Goal: Task Accomplishment & Management: Complete application form

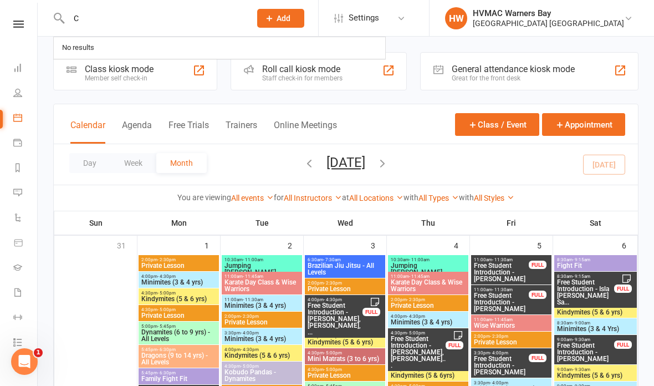
type input "C"
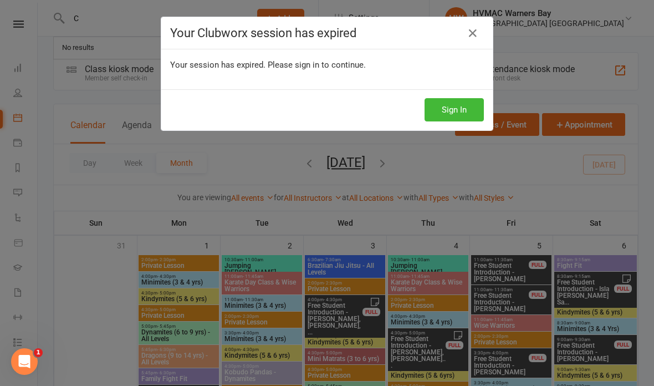
click at [235, 201] on div "Your Clubworx session has expired Your session has expired. Please sign in to c…" at bounding box center [327, 193] width 654 height 386
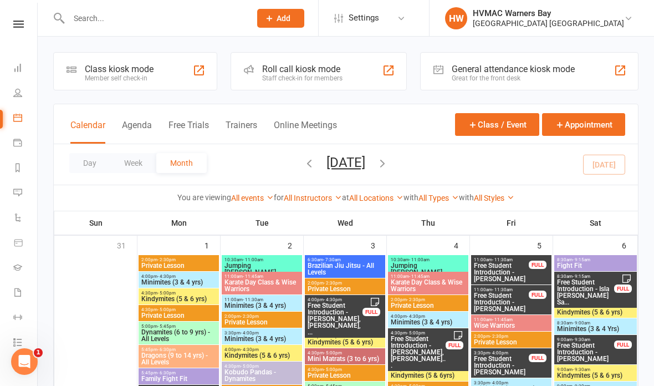
click at [161, 18] on input "text" at bounding box center [153, 19] width 177 height 16
type input "Chris p"
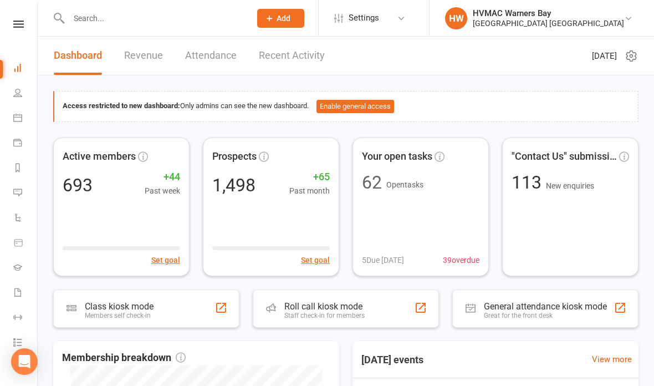
click at [21, 115] on icon at bounding box center [17, 117] width 9 height 9
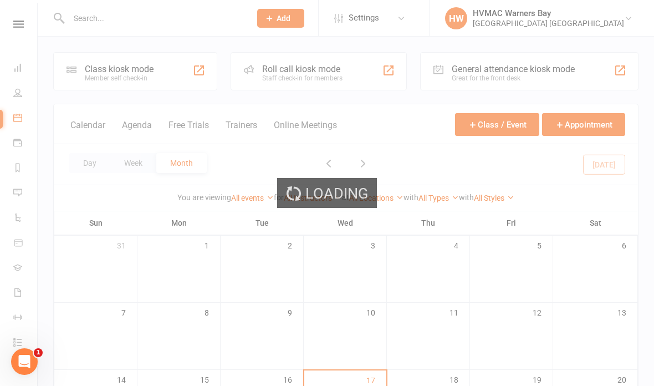
click at [171, 10] on div "Loading" at bounding box center [327, 193] width 654 height 386
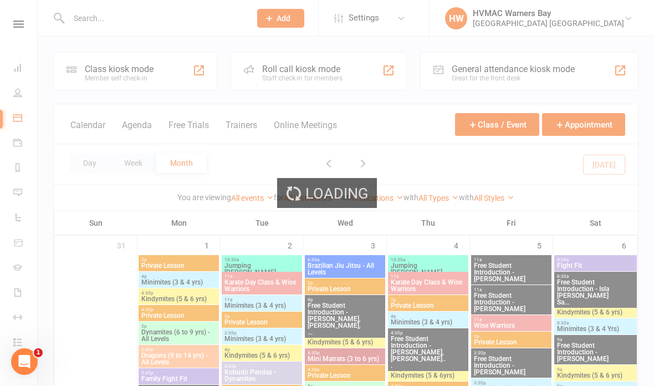
click at [134, 27] on div at bounding box center [148, 18] width 190 height 36
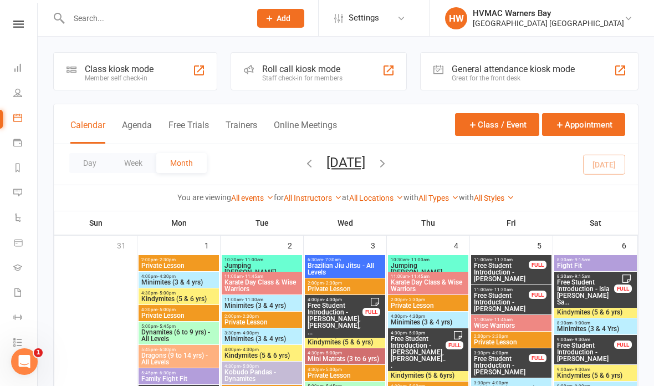
click at [150, 16] on input "text" at bounding box center [153, 19] width 177 height 16
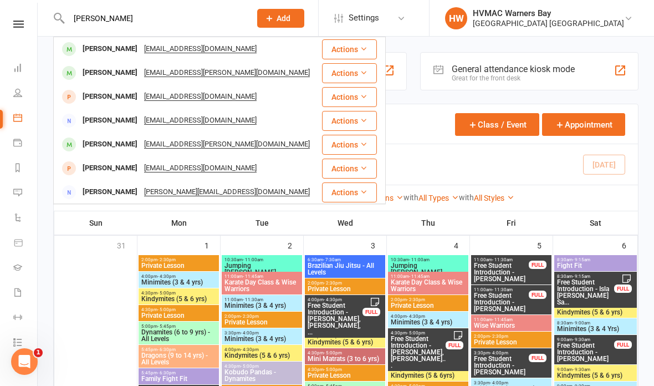
type input "[PERSON_NAME]"
click at [250, 50] on div "[PERSON_NAME] [EMAIL_ADDRESS][DOMAIN_NAME]" at bounding box center [187, 49] width 267 height 23
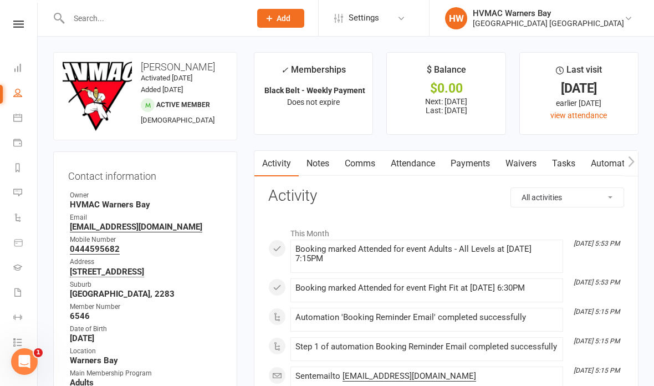
click at [524, 169] on link "Waivers" at bounding box center [521, 164] width 47 height 26
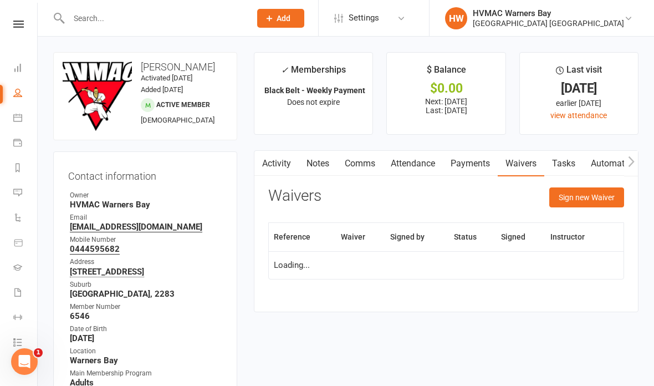
click at [596, 194] on button "Sign new Waiver" at bounding box center [587, 197] width 75 height 20
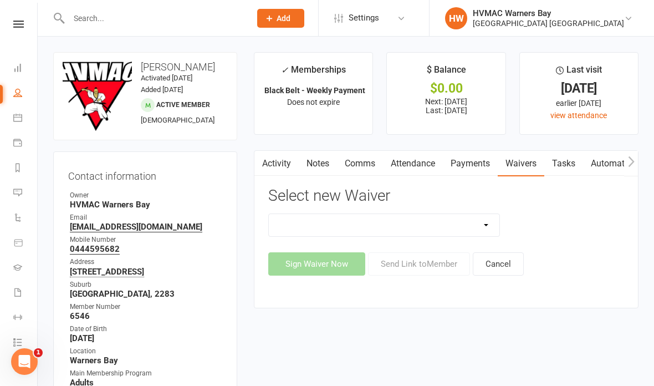
click at [441, 214] on select "Cancellation Form Cancellation Form - Kinder Kicks Fitness Challenge Goals Asse…" at bounding box center [384, 225] width 231 height 22
select select "13209"
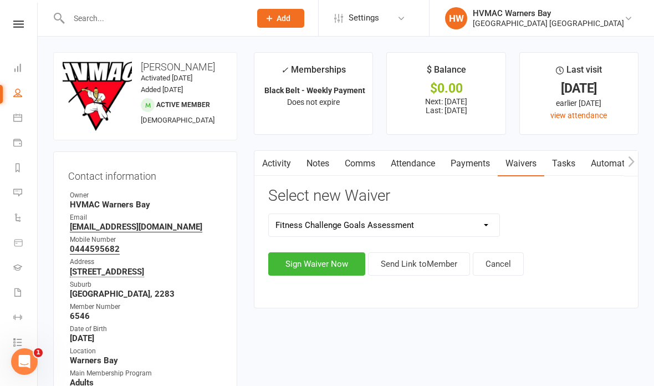
click at [328, 257] on button "Sign Waiver Now" at bounding box center [316, 263] width 97 height 23
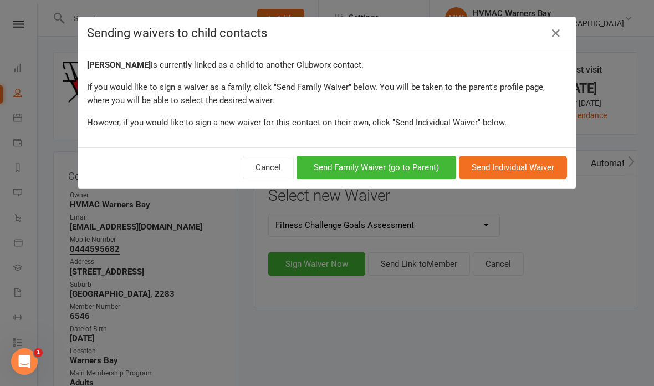
click at [514, 164] on button "Send Individual Waiver" at bounding box center [513, 167] width 108 height 23
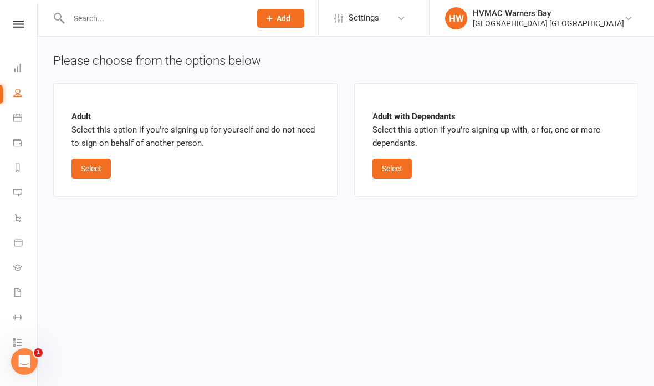
click at [100, 167] on button "Select" at bounding box center [91, 169] width 39 height 20
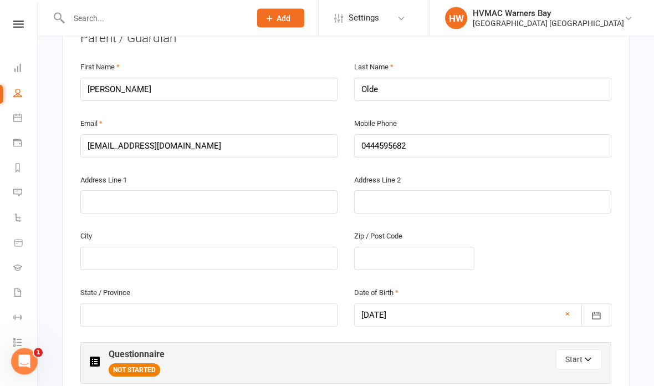
scroll to position [322, 0]
click at [586, 349] on button "Start" at bounding box center [579, 359] width 46 height 20
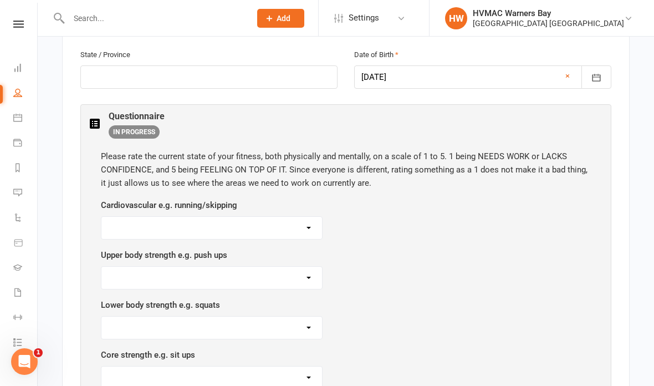
scroll to position [558, 0]
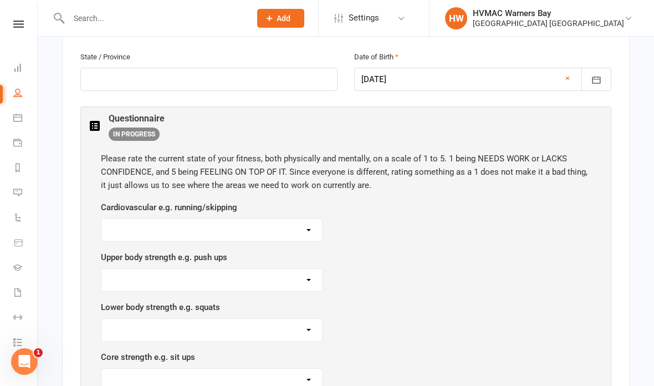
click at [215, 219] on select "1 2 3 4 5" at bounding box center [211, 230] width 221 height 22
select select "4"
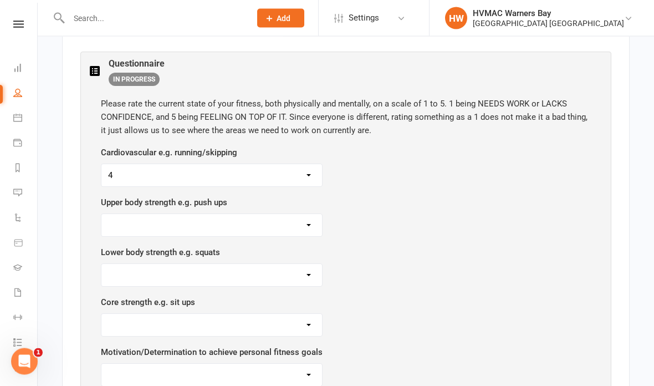
scroll to position [613, 0]
click at [276, 214] on select "1 2 3 4 5" at bounding box center [211, 225] width 221 height 22
select select "3"
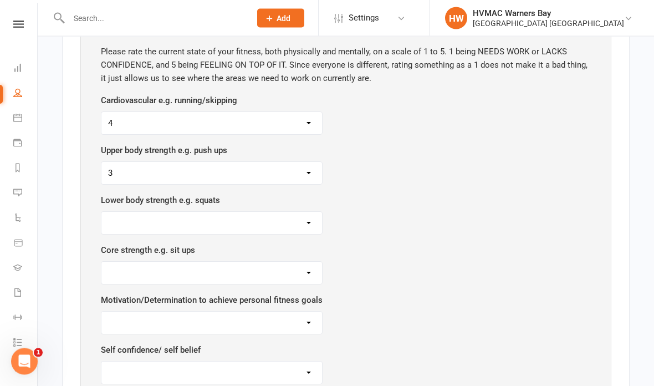
scroll to position [665, 0]
click at [290, 212] on select "1 2 3 4 5" at bounding box center [211, 223] width 221 height 22
select select "3"
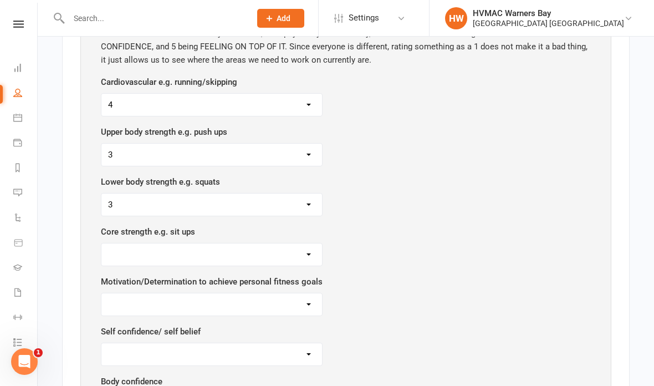
scroll to position [718, 0]
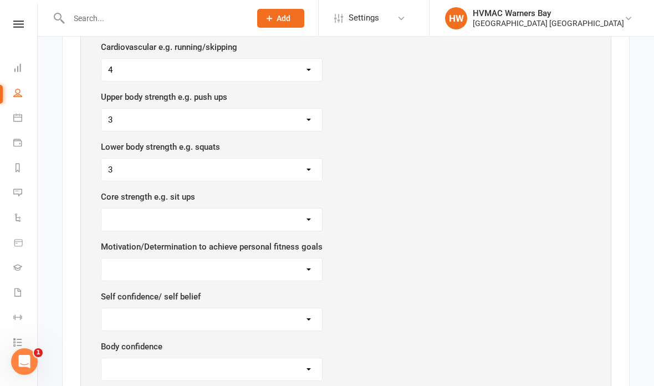
click at [288, 209] on select "1 2 3 4 5" at bounding box center [211, 220] width 221 height 22
select select "2"
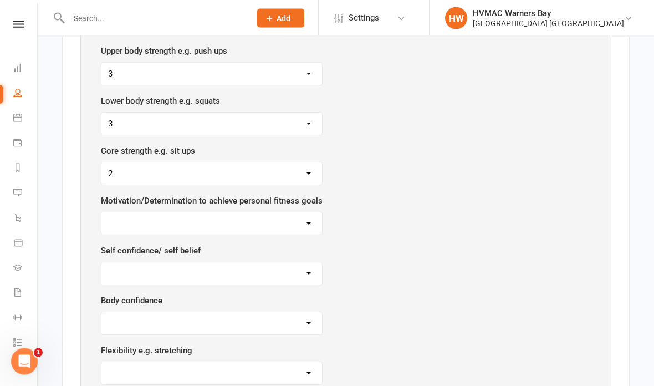
scroll to position [764, 0]
click at [306, 212] on select "1 2 3 4 5" at bounding box center [211, 223] width 221 height 22
select select "4"
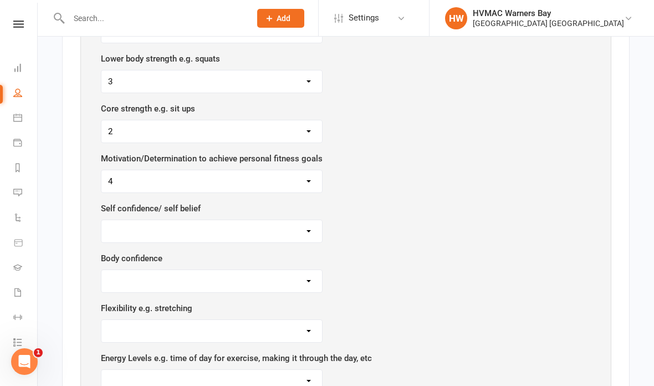
scroll to position [813, 0]
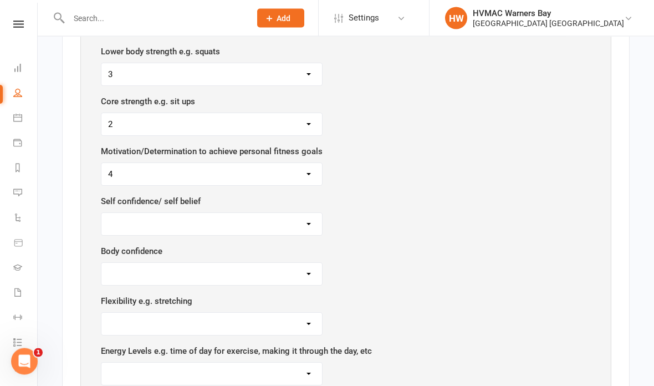
click at [283, 214] on select "1 2 3 4 5" at bounding box center [211, 225] width 221 height 22
click at [272, 214] on select "1 2 3 4 5" at bounding box center [211, 224] width 221 height 22
select select "3"
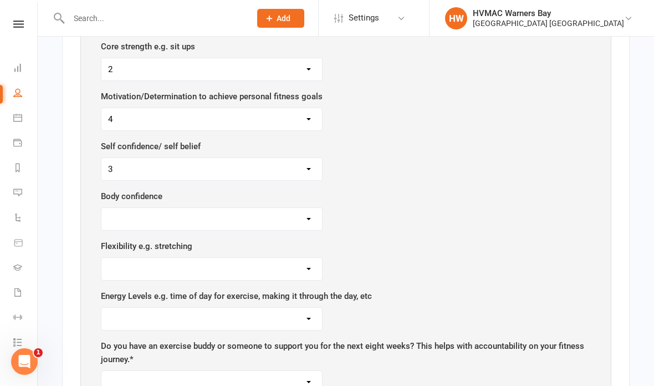
scroll to position [870, 0]
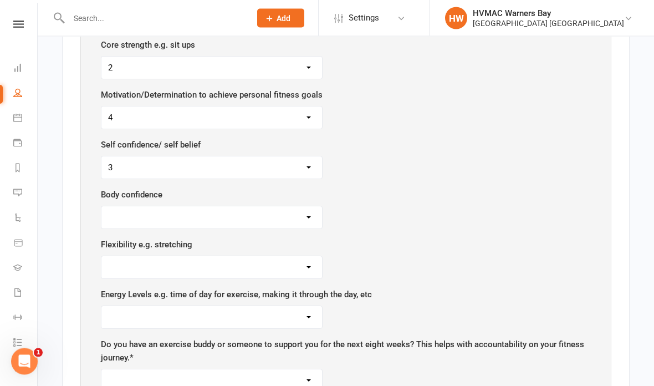
click at [296, 207] on select "1 2 3 4 5" at bounding box center [211, 218] width 221 height 22
select select "3"
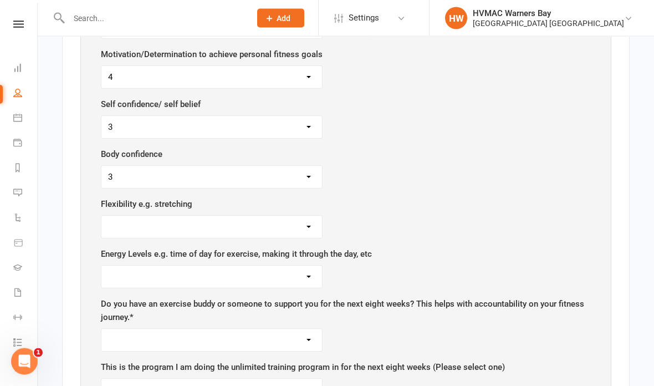
click at [296, 219] on select "1 2 3 4 5" at bounding box center [211, 227] width 221 height 22
click at [258, 216] on select "1 2 3 4 5" at bounding box center [211, 227] width 221 height 22
select select "2"
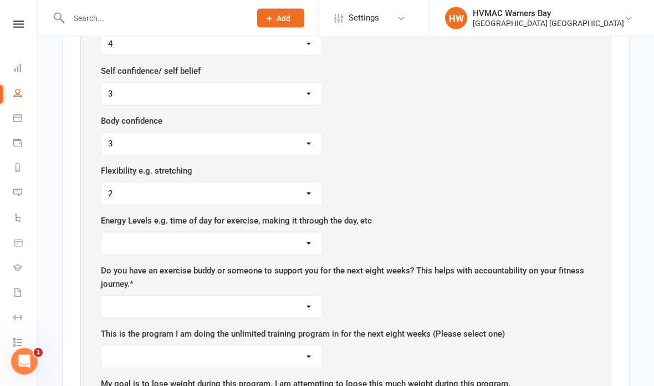
scroll to position [944, 0]
click at [303, 232] on select "1 2 3 4 5" at bounding box center [211, 243] width 221 height 22
click at [306, 232] on select "1 2 3 4 5" at bounding box center [211, 243] width 221 height 22
select select "4"
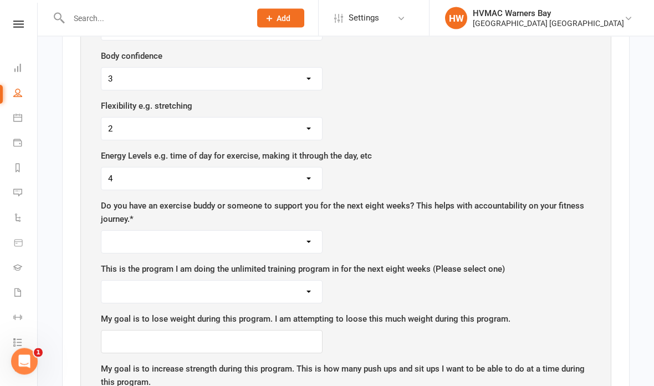
scroll to position [1009, 0]
click at [298, 231] on select "Yes I am already in the process Not yet No need" at bounding box center [211, 242] width 221 height 22
click at [288, 231] on select "Yes I am already in the process Not yet No need" at bounding box center [211, 242] width 221 height 22
select select "Yes"
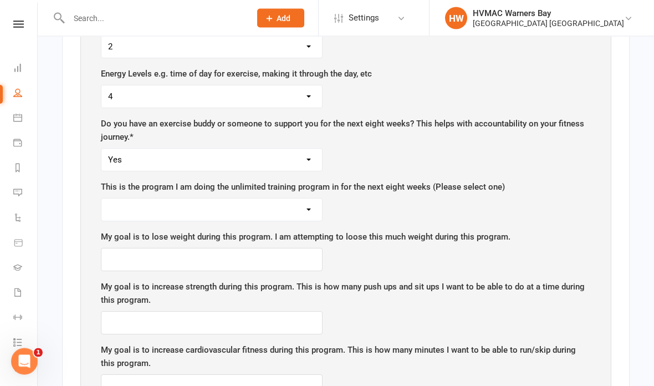
scroll to position [1091, 0]
click at [264, 200] on select "Hunter Fight Fit (Muary Thai based fitness program) Brazilian Jiu Jitsu Chitoka…" at bounding box center [211, 210] width 221 height 22
click at [302, 199] on select "Hunter Fight Fit (Muary Thai based fitness program) Brazilian Jiu Jitsu Chitoka…" at bounding box center [211, 210] width 221 height 22
select select "Hunter Fight Fit (Muary Thai based fitness program)"
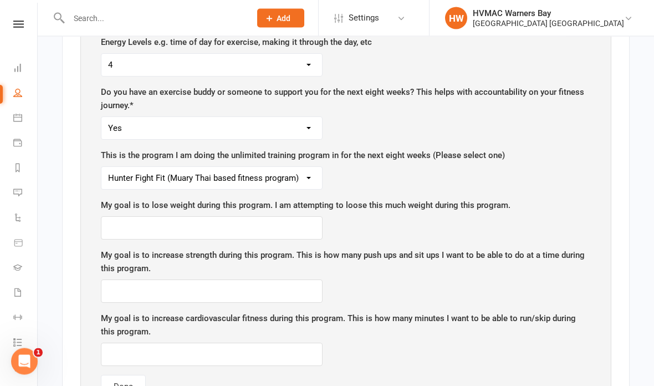
scroll to position [1122, 0]
click at [285, 220] on input "text" at bounding box center [212, 227] width 222 height 23
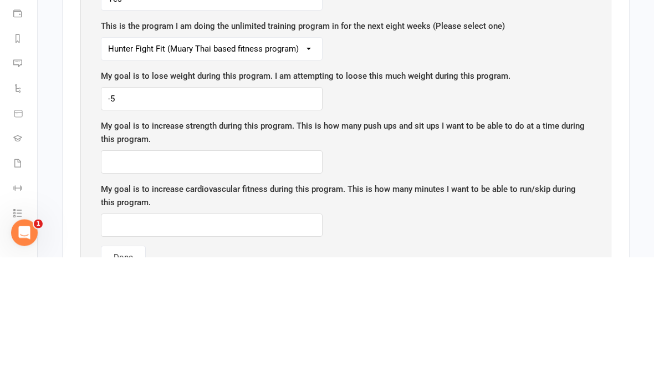
scroll to position [1252, 0]
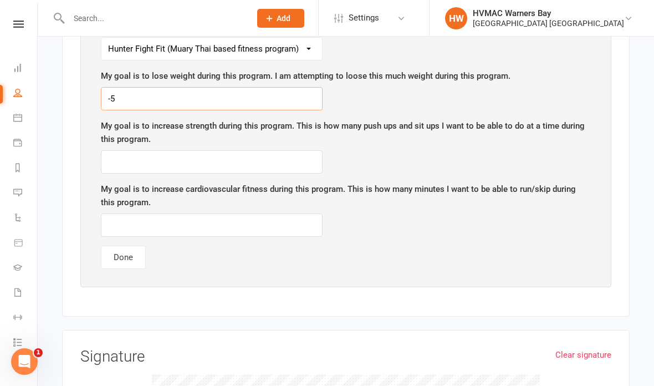
click at [272, 87] on input "-5" at bounding box center [212, 98] width 222 height 23
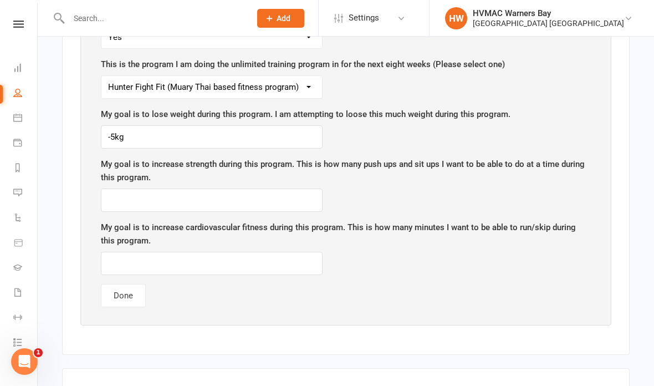
scroll to position [1213, 0]
click at [198, 125] on input "-5kg" at bounding box center [212, 136] width 222 height 23
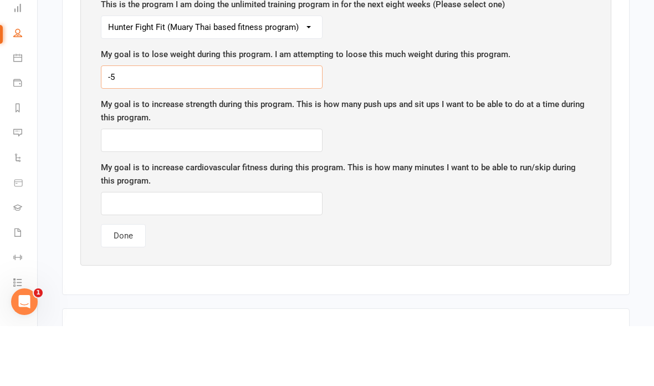
type input "-"
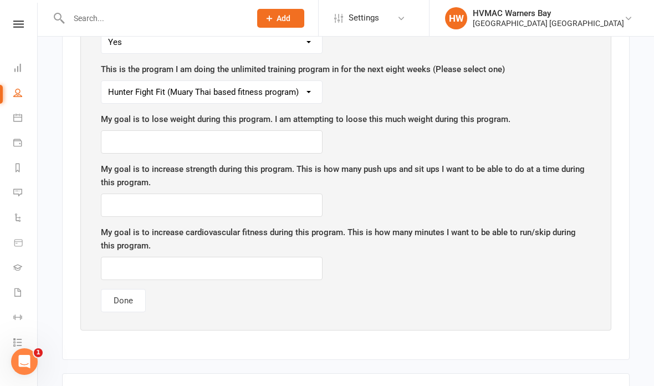
scroll to position [1210, 0]
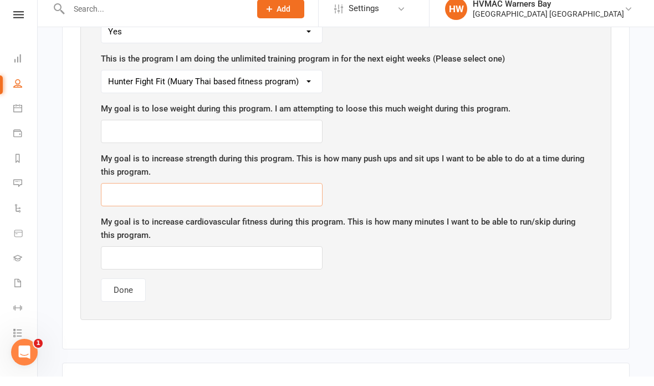
click at [289, 192] on input "text" at bounding box center [212, 203] width 222 height 23
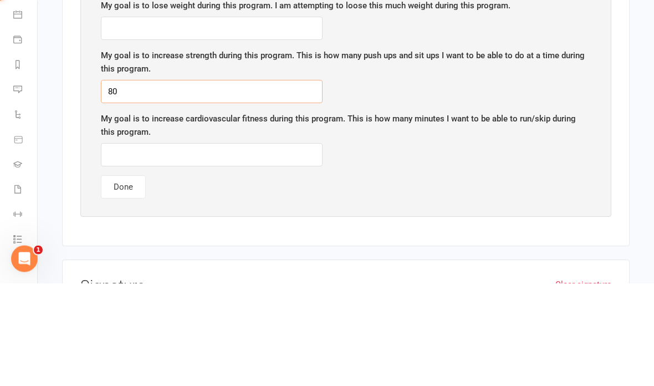
type input "80"
click at [264, 246] on input "text" at bounding box center [212, 257] width 222 height 23
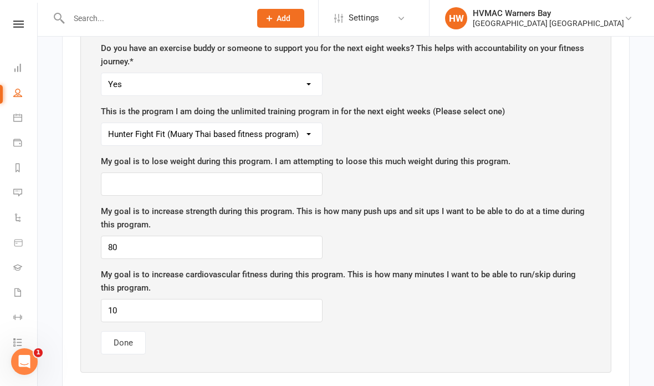
scroll to position [1167, 0]
type input "10"
click at [262, 172] on input "text" at bounding box center [212, 183] width 222 height 23
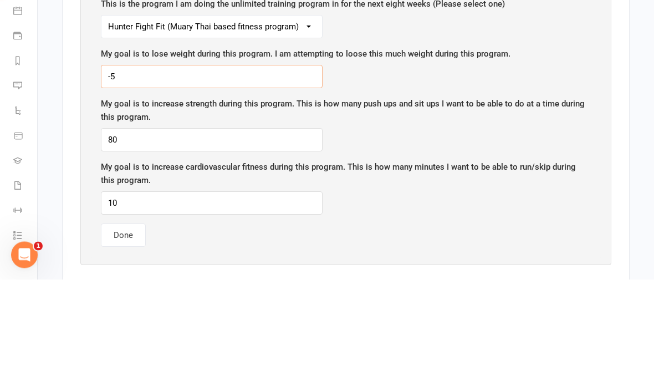
type input "-"
type input "Gain weight hopefully"
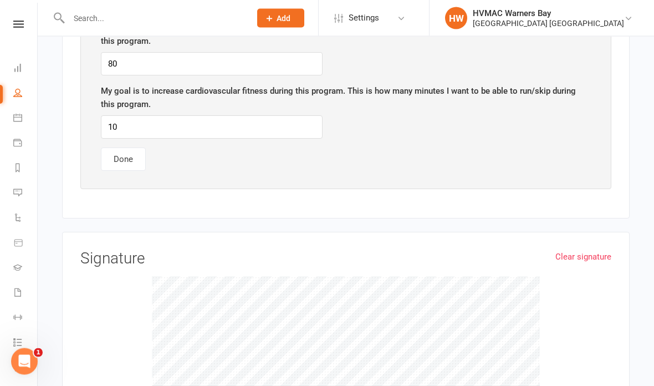
click at [119, 148] on button "Done" at bounding box center [123, 159] width 45 height 23
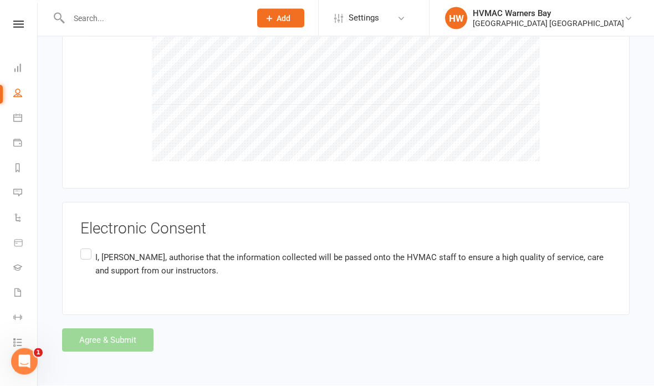
scroll to position [789, 0]
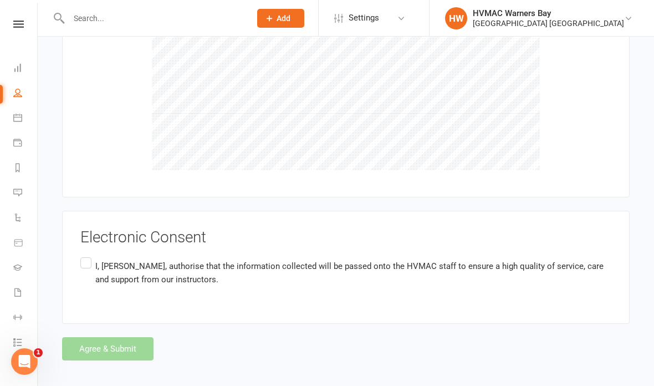
click at [175, 261] on span ", authorise that the information collected will be passed onto the HVMAC staff …" at bounding box center [349, 272] width 509 height 23
click at [88, 255] on input "I, [PERSON_NAME] , authorise that the information collected will be passed onto…" at bounding box center [83, 255] width 7 height 0
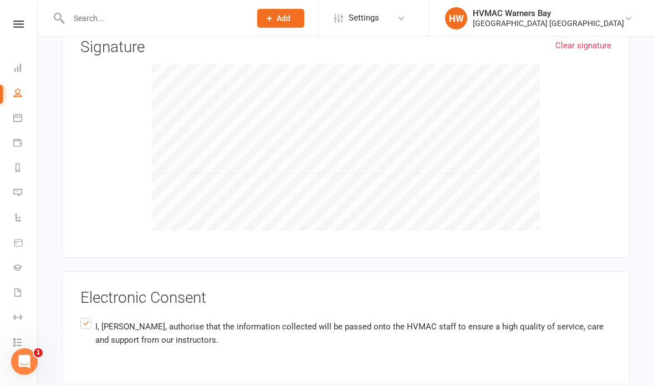
scroll to position [730, 0]
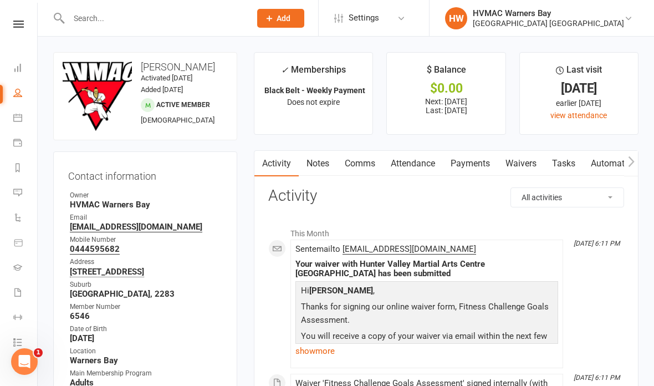
click at [19, 114] on icon at bounding box center [17, 117] width 9 height 9
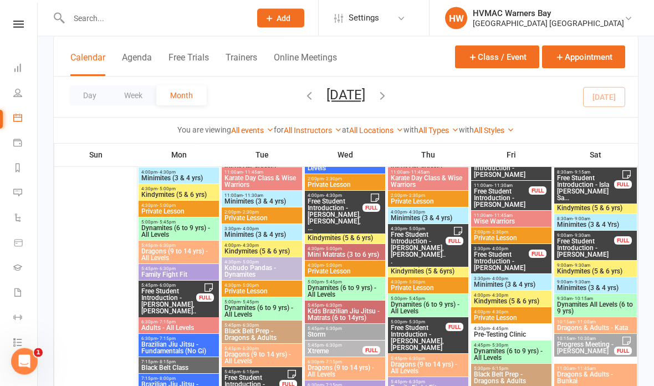
scroll to position [105, 0]
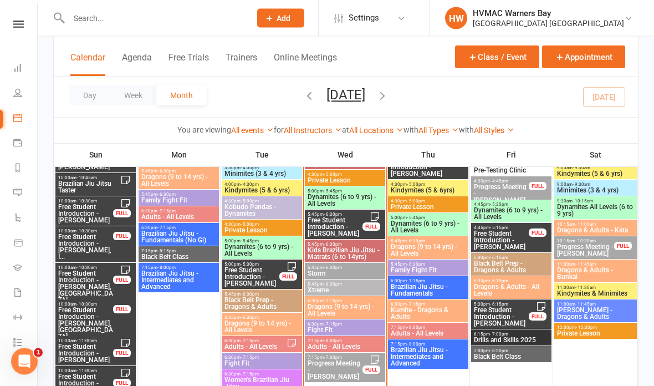
click at [339, 224] on span "Free Student Introduction - [PERSON_NAME]" at bounding box center [335, 227] width 56 height 20
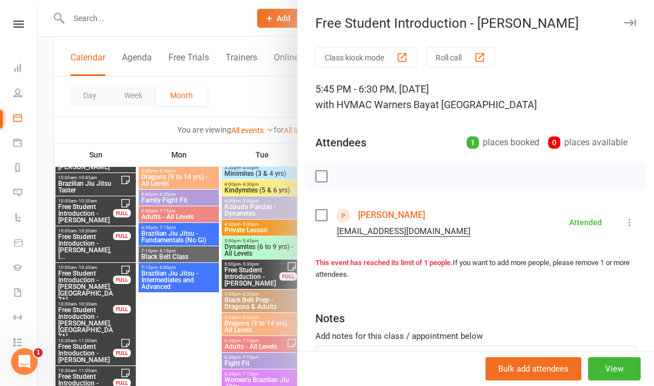
click at [392, 212] on link "[PERSON_NAME]" at bounding box center [391, 215] width 67 height 18
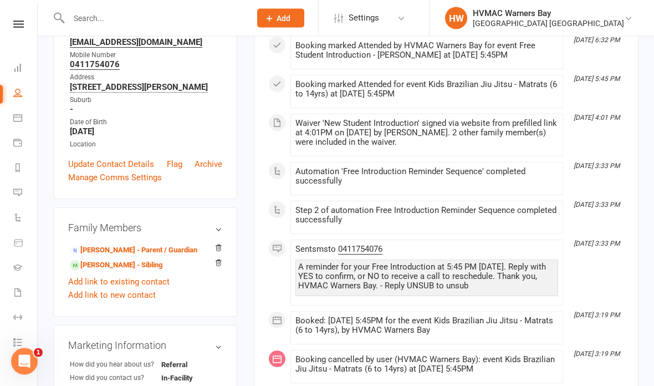
scroll to position [185, 0]
click at [118, 263] on link "[PERSON_NAME] - Sibling" at bounding box center [116, 266] width 93 height 12
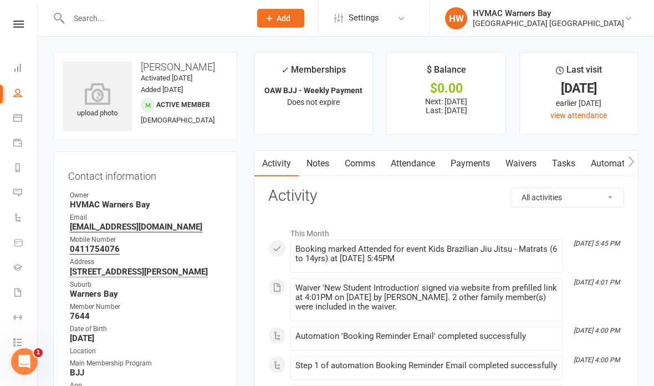
click at [529, 162] on link "Waivers" at bounding box center [521, 164] width 47 height 26
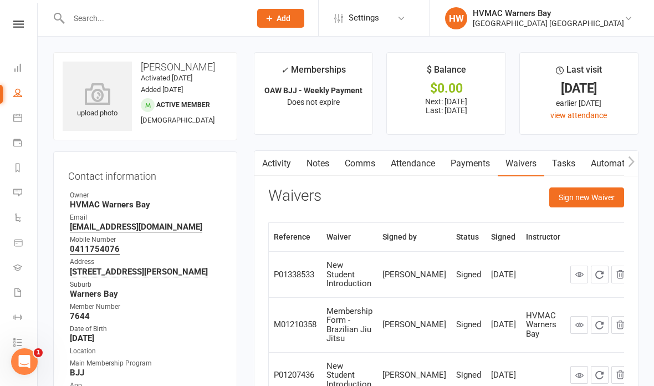
click at [416, 157] on link "Attendance" at bounding box center [413, 164] width 60 height 26
